Goal: Check status: Check status

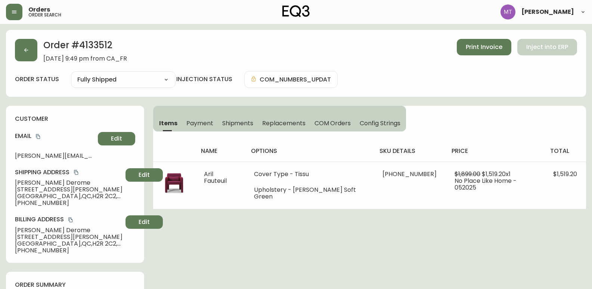
select select "FULLY_SHIPPED"
click at [30, 54] on button "button" at bounding box center [26, 50] width 22 height 22
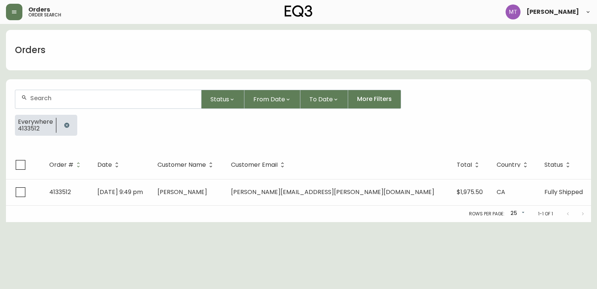
drag, startPoint x: 67, startPoint y: 126, endPoint x: 68, endPoint y: 122, distance: 3.8
click at [68, 122] on icon "button" at bounding box center [67, 125] width 6 height 6
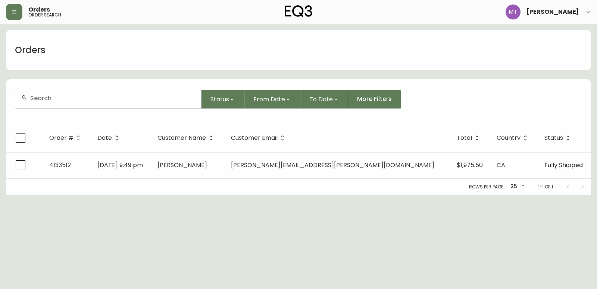
click at [66, 103] on div at bounding box center [108, 99] width 186 height 18
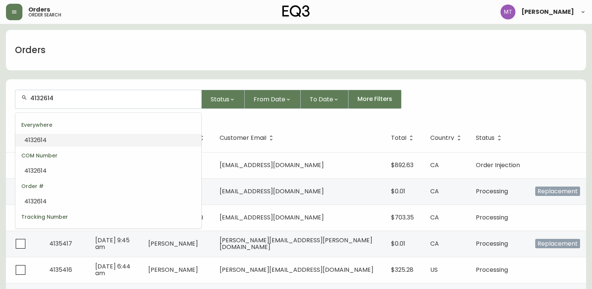
click at [49, 139] on li "4132614" at bounding box center [108, 140] width 186 height 13
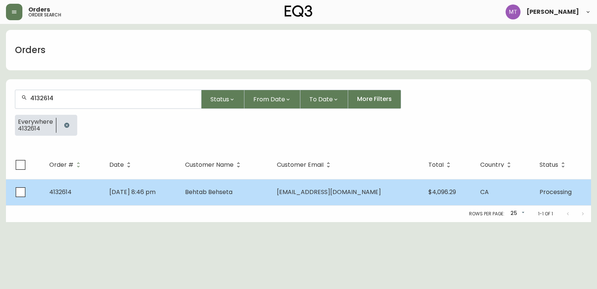
type input "4132614"
click at [180, 188] on td "[DATE] 8:46 pm" at bounding box center [141, 192] width 76 height 26
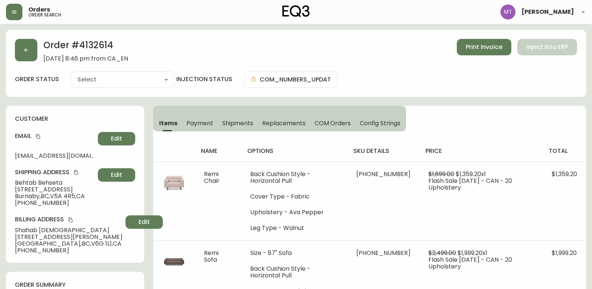
type input "Processing"
select select "PROCESSING"
drag, startPoint x: 126, startPoint y: 50, endPoint x: 78, endPoint y: 47, distance: 47.5
click at [78, 47] on h2 "Order # 4132614" at bounding box center [85, 47] width 85 height 16
copy h2 "4132614"
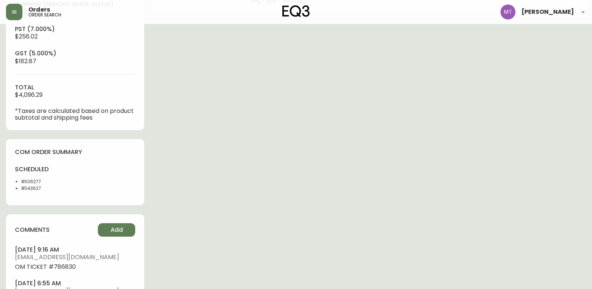
scroll to position [336, 0]
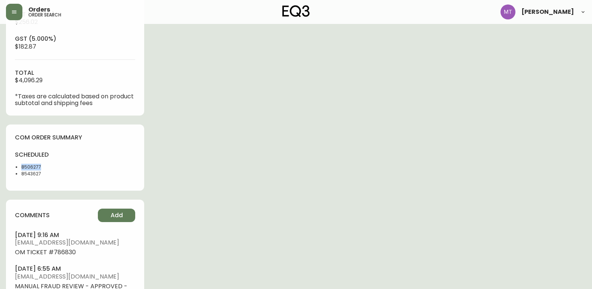
drag, startPoint x: 44, startPoint y: 164, endPoint x: 22, endPoint y: 163, distance: 22.4
click at [22, 164] on li "8506277" at bounding box center [45, 167] width 49 height 7
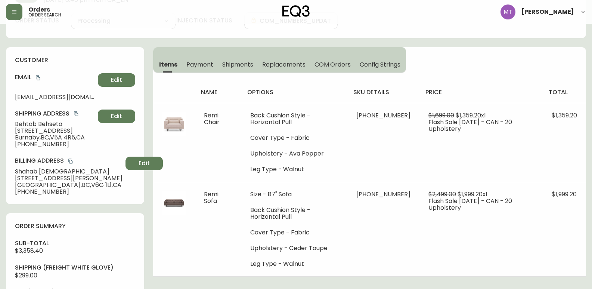
scroll to position [0, 0]
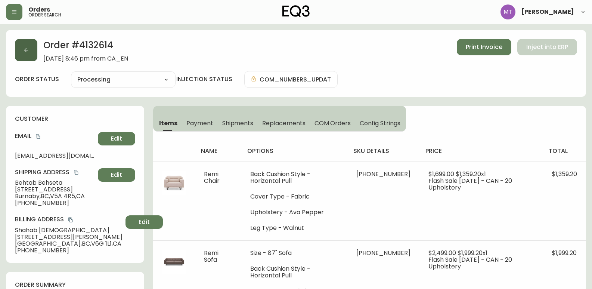
click at [28, 58] on button "button" at bounding box center [26, 50] width 22 height 22
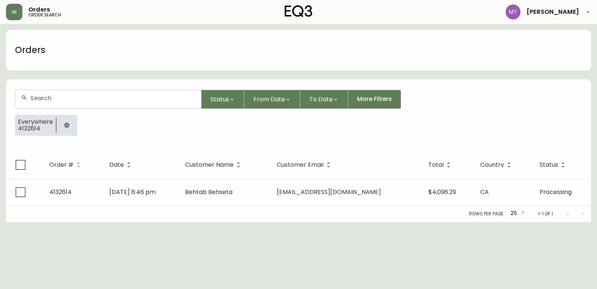
click at [64, 122] on icon "button" at bounding box center [67, 125] width 6 height 6
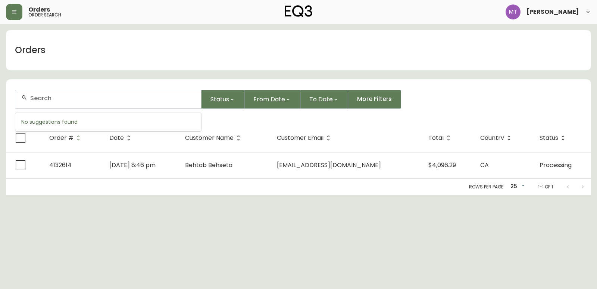
click at [62, 99] on input "text" at bounding box center [112, 97] width 165 height 7
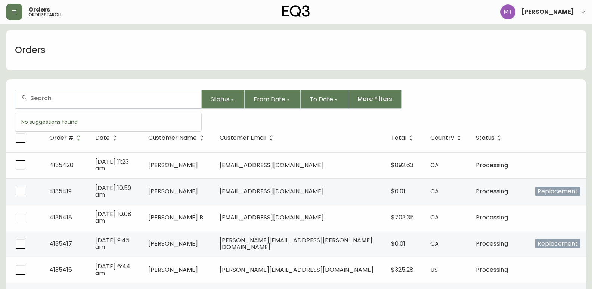
paste input "4134897"
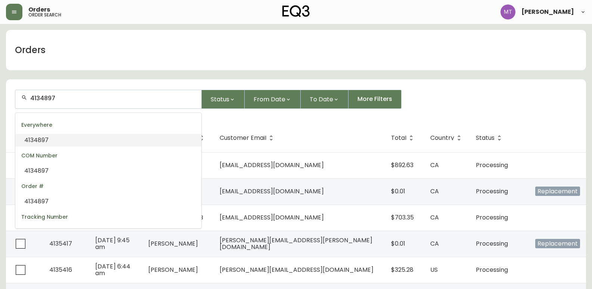
click at [61, 139] on li "4134897" at bounding box center [108, 140] width 186 height 13
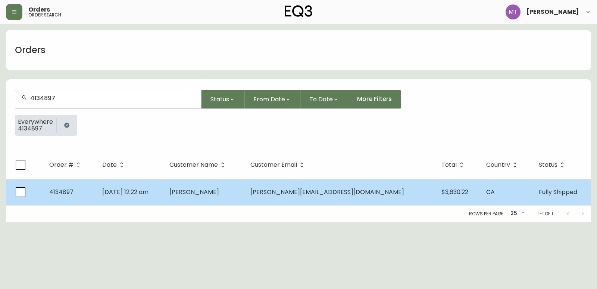
type input "4134897"
click at [164, 191] on td "[DATE] 12:22 am" at bounding box center [129, 192] width 67 height 26
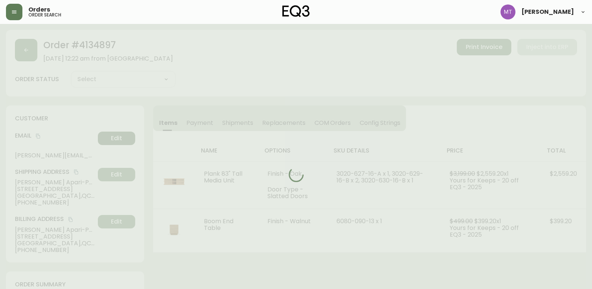
type input "Fully Shipped"
select select "FULLY_SHIPPED"
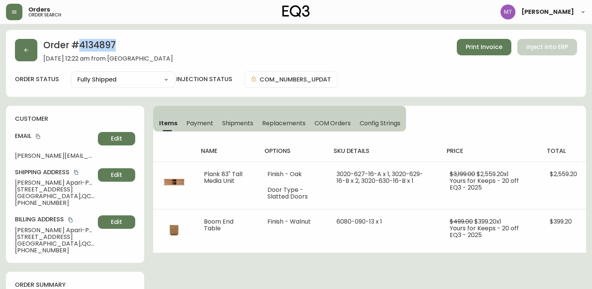
drag, startPoint x: 124, startPoint y: 44, endPoint x: 80, endPoint y: 47, distance: 44.9
click at [80, 47] on h2 "Order # 4134897" at bounding box center [108, 47] width 130 height 16
copy h2 "4134897"
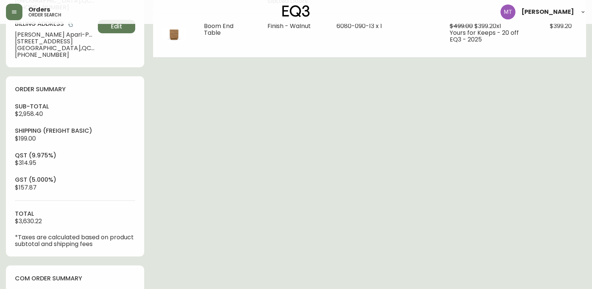
scroll to position [261, 0]
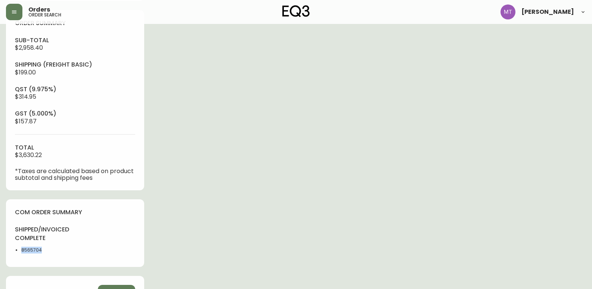
drag, startPoint x: 44, startPoint y: 250, endPoint x: 16, endPoint y: 255, distance: 27.6
click at [16, 255] on div "shipped/invoiced complete 8565704" at bounding box center [43, 241] width 56 height 32
copy li "8565704"
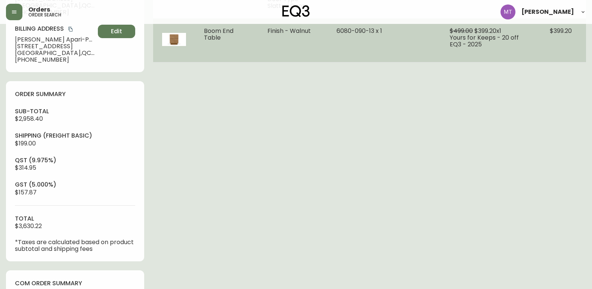
scroll to position [112, 0]
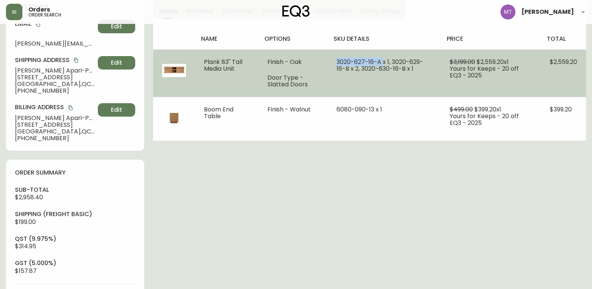
drag, startPoint x: 382, startPoint y: 60, endPoint x: 336, endPoint y: 61, distance: 45.9
click at [336, 61] on span "3020-627-16-A x 1, 3020-629-16-B x 2, 3020-630-16-B x 1" at bounding box center [379, 64] width 87 height 15
copy span "3020-627-16-A"
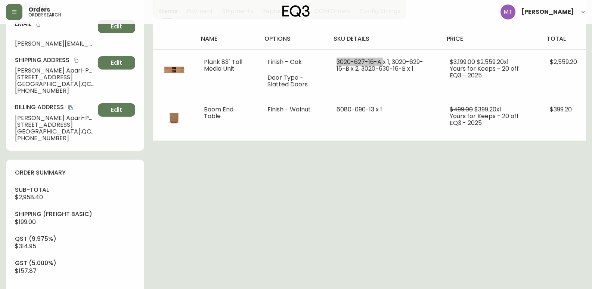
scroll to position [0, 0]
